Goal: Entertainment & Leisure: Browse casually

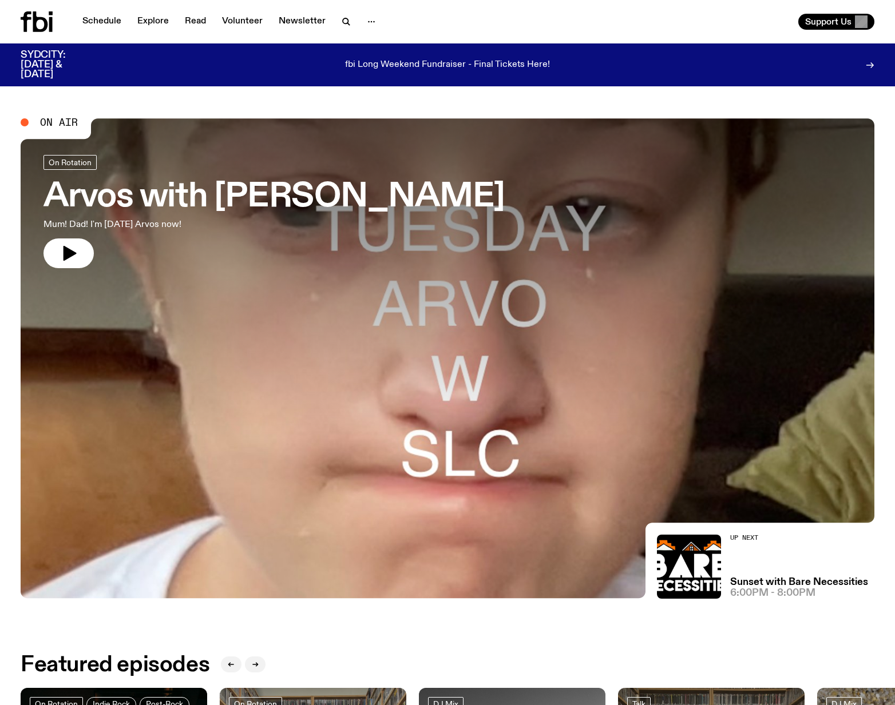
click at [452, 66] on p "fbi Long Weekend Fundraiser - Final Tickets Here!" at bounding box center [447, 65] width 205 height 10
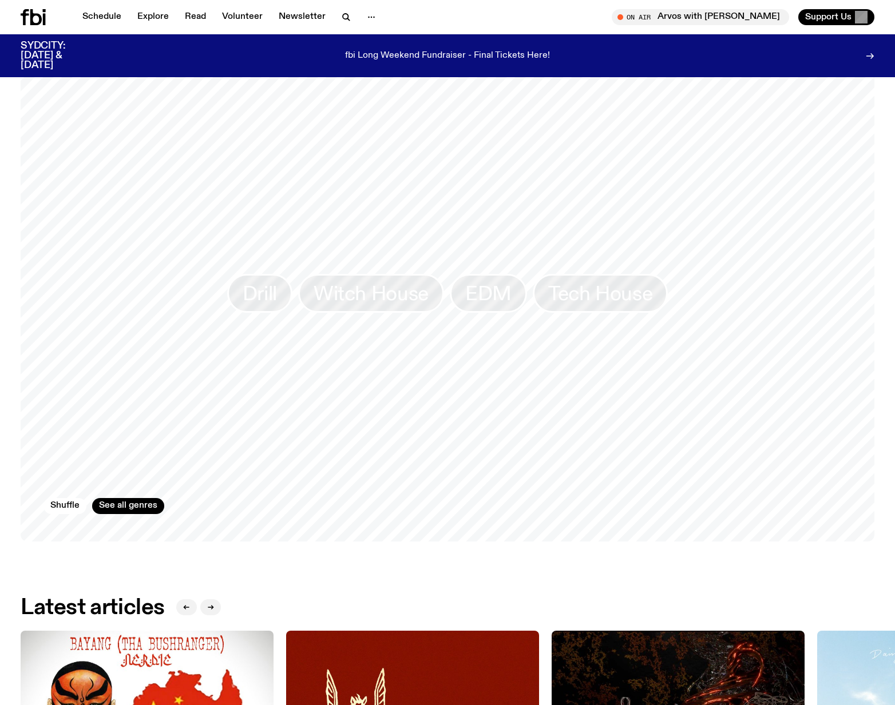
scroll to position [738, 0]
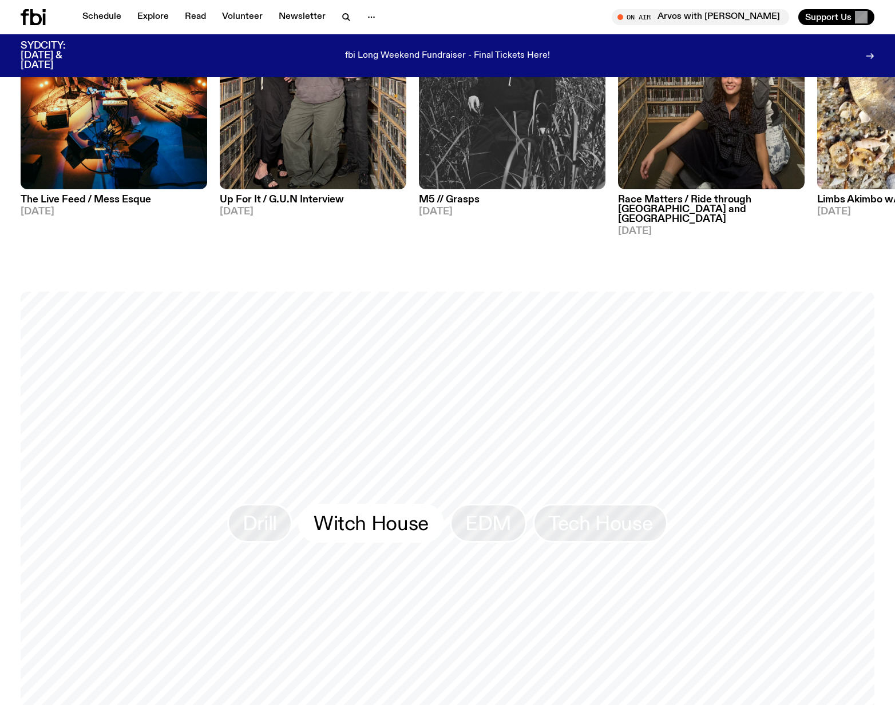
click at [431, 518] on link "Witch House" at bounding box center [371, 523] width 146 height 39
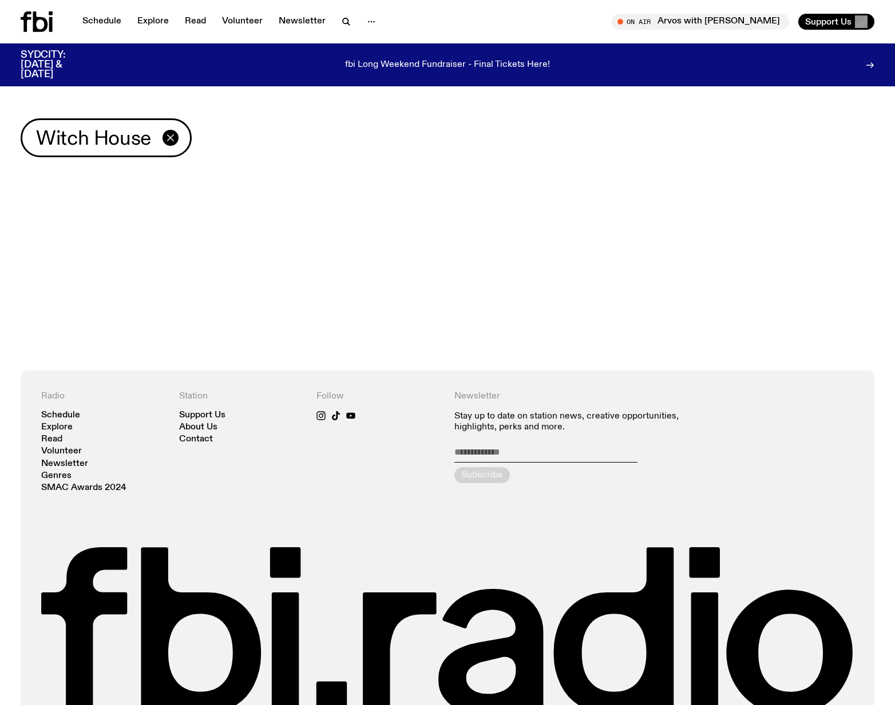
click at [167, 137] on icon "button" at bounding box center [171, 138] width 14 height 14
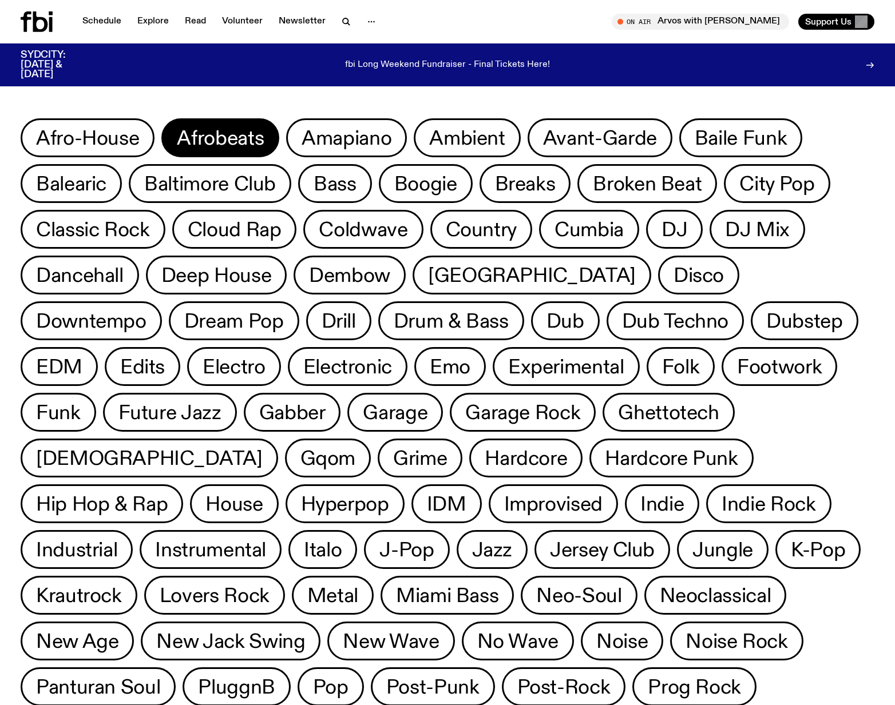
click at [253, 138] on span "Afrobeats" at bounding box center [220, 138] width 87 height 22
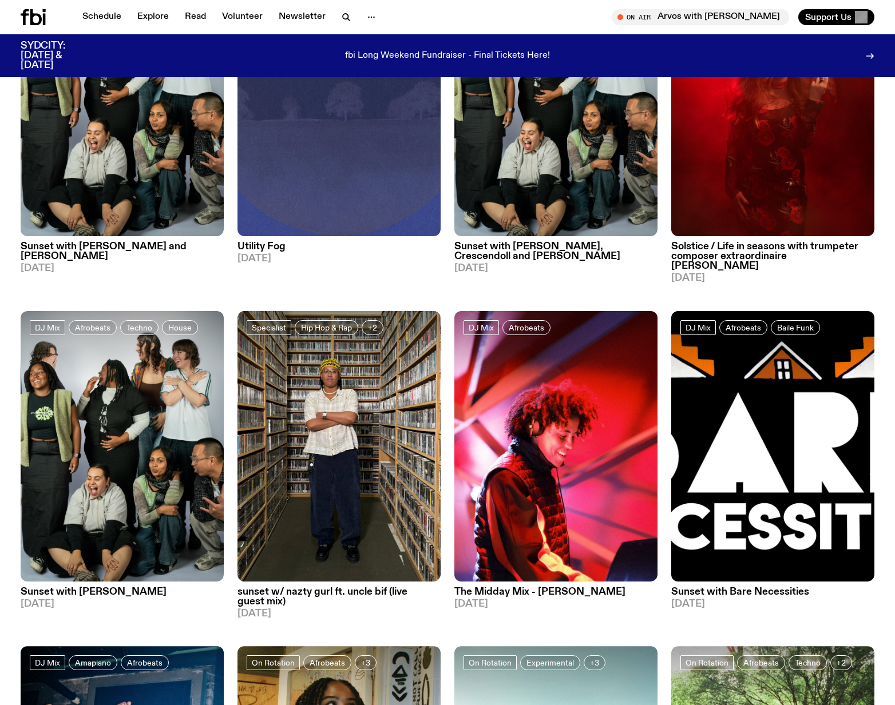
drag, startPoint x: 271, startPoint y: 263, endPoint x: 275, endPoint y: 253, distance: 10.2
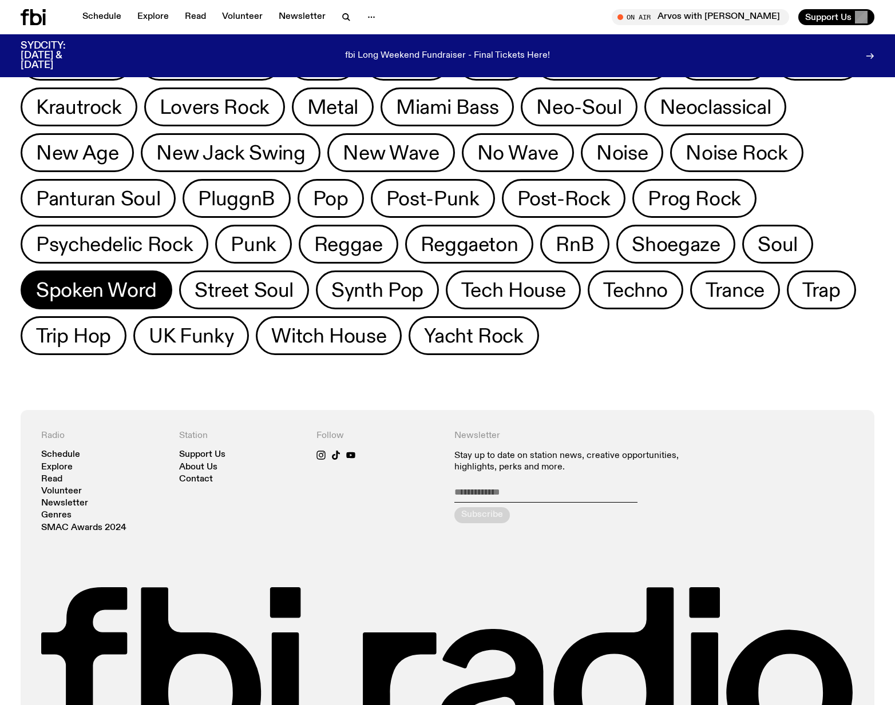
click at [157, 279] on span "Spoken Word" at bounding box center [96, 290] width 121 height 22
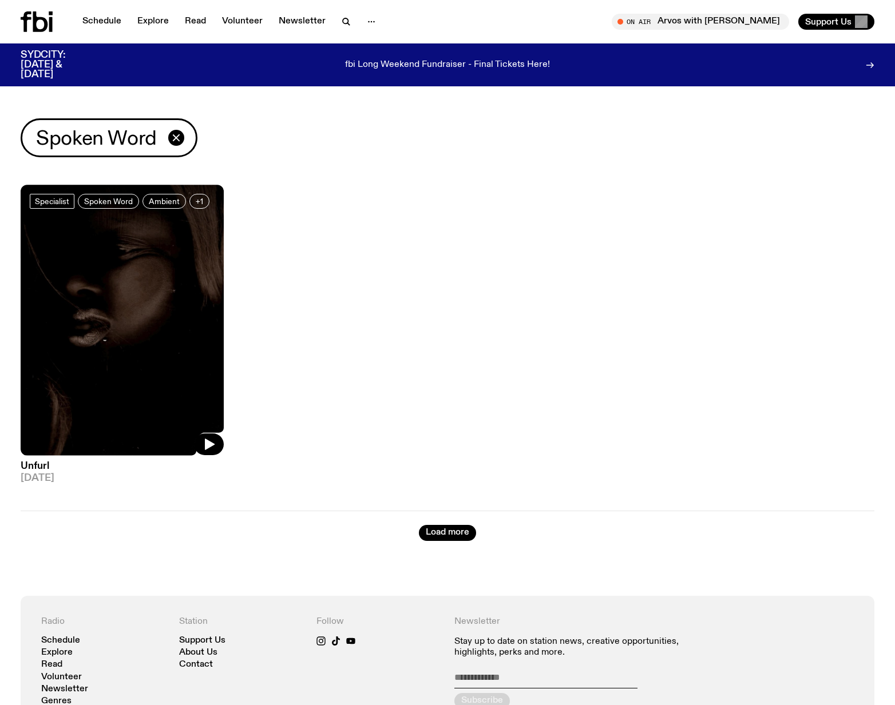
click at [104, 300] on img at bounding box center [122, 320] width 203 height 271
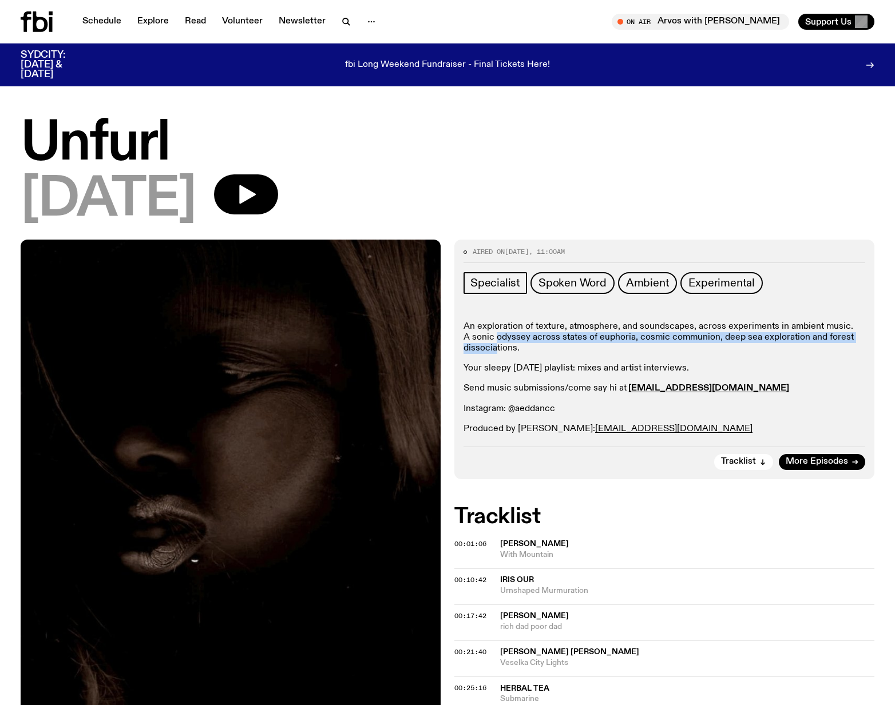
drag, startPoint x: 498, startPoint y: 334, endPoint x: 497, endPoint y: 357, distance: 23.5
click at [497, 357] on div "An exploration of texture, atmosphere, and soundscapes, across experiments in a…" at bounding box center [664, 378] width 402 height 113
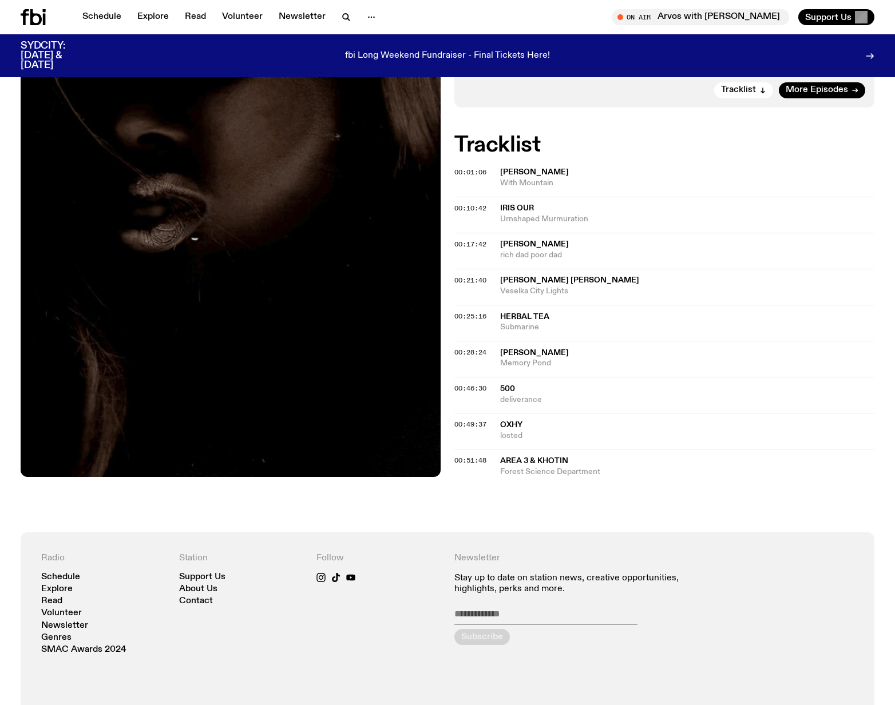
scroll to position [361, 0]
